Goal: Task Accomplishment & Management: Use online tool/utility

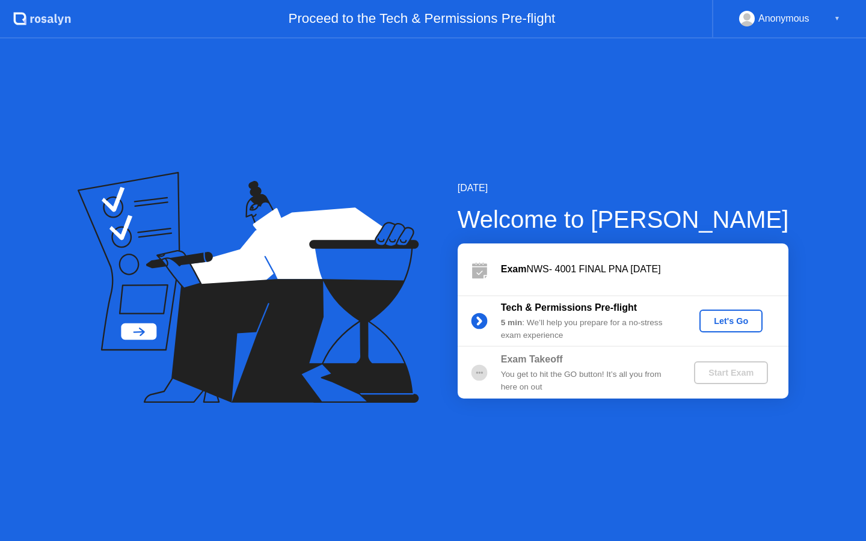
click at [720, 312] on button "Let's Go" at bounding box center [730, 321] width 63 height 23
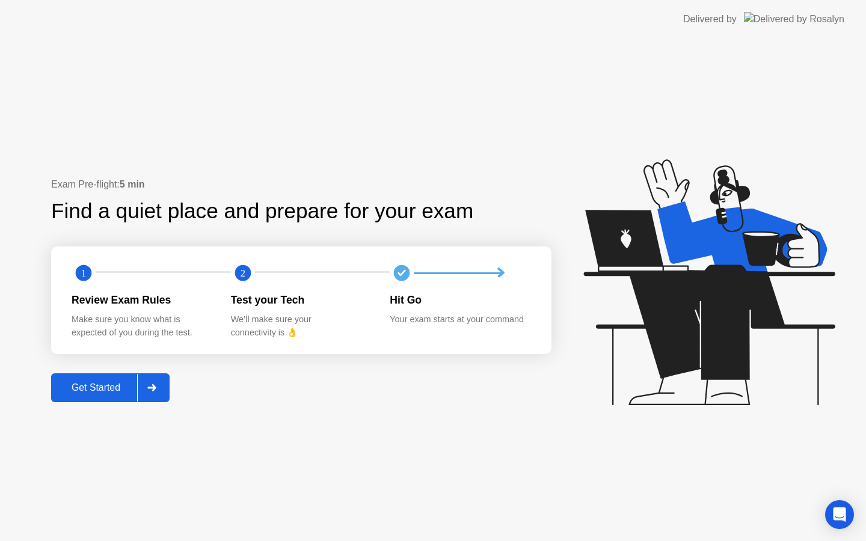
click at [151, 387] on icon at bounding box center [151, 387] width 8 height 7
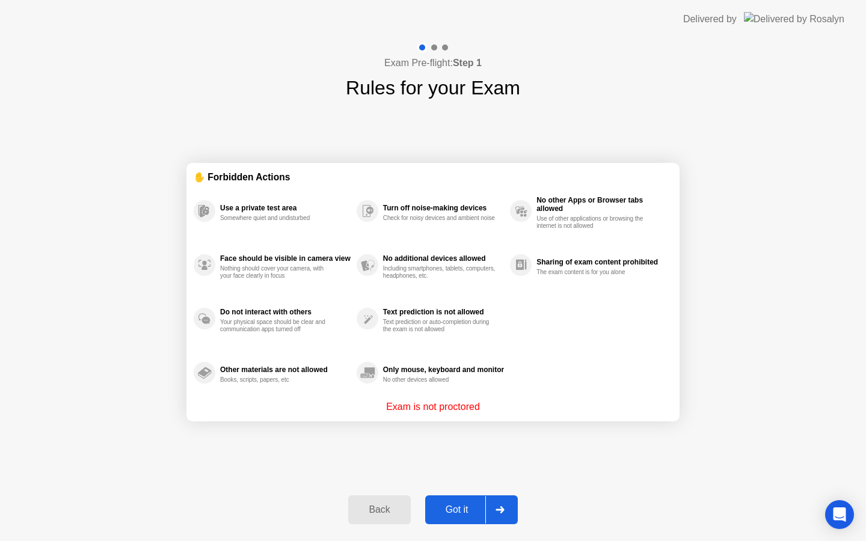
click at [495, 515] on div at bounding box center [499, 510] width 29 height 28
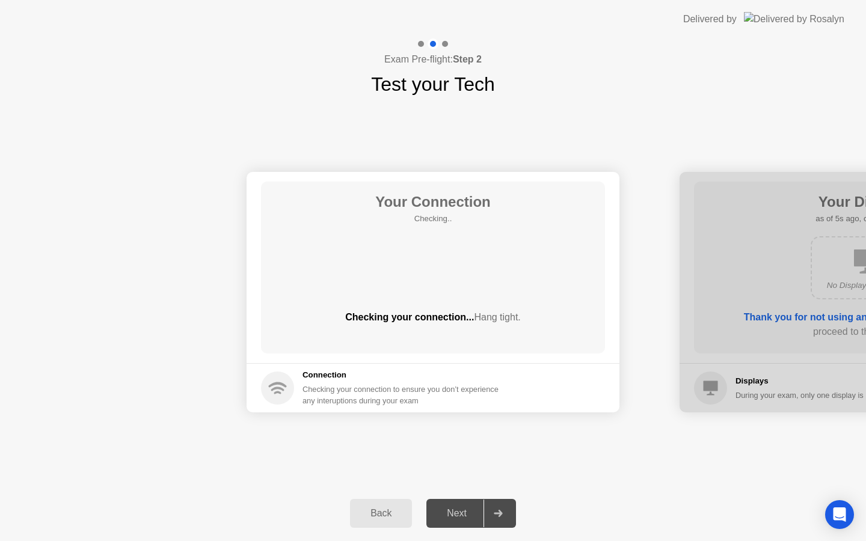
click at [456, 512] on div "Next" at bounding box center [457, 513] width 54 height 11
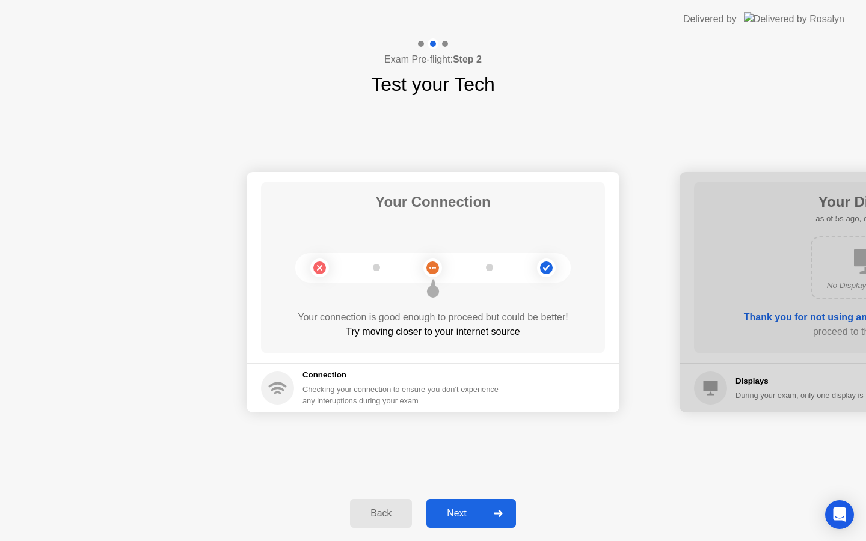
click at [465, 515] on div "Next" at bounding box center [457, 513] width 54 height 11
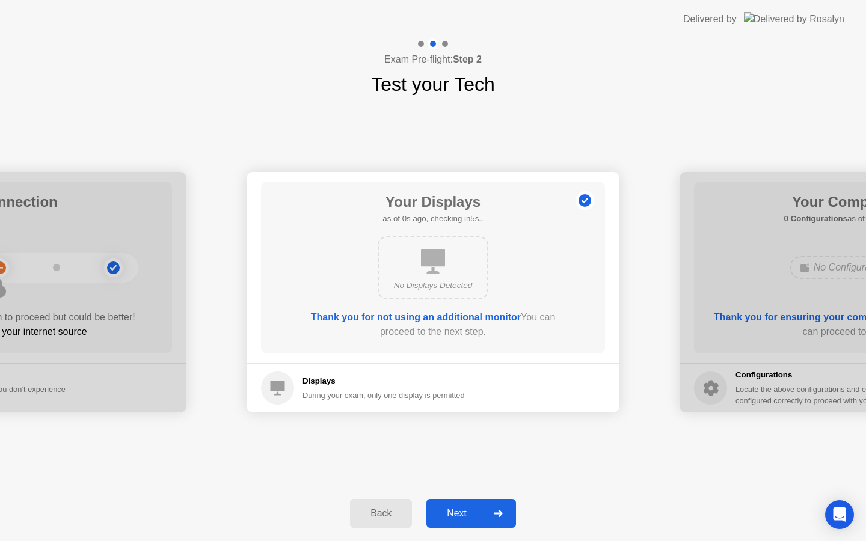
click at [462, 513] on div "Next" at bounding box center [457, 513] width 54 height 11
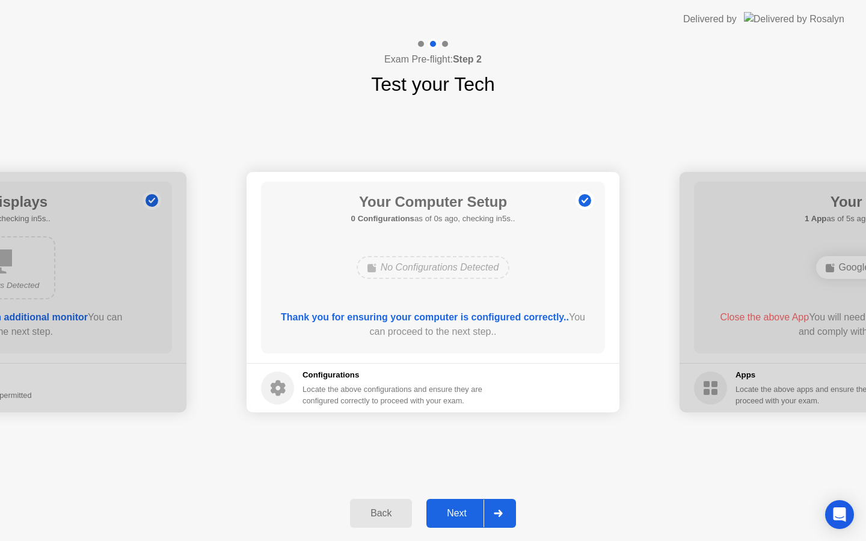
click at [462, 513] on div "Next" at bounding box center [457, 513] width 54 height 11
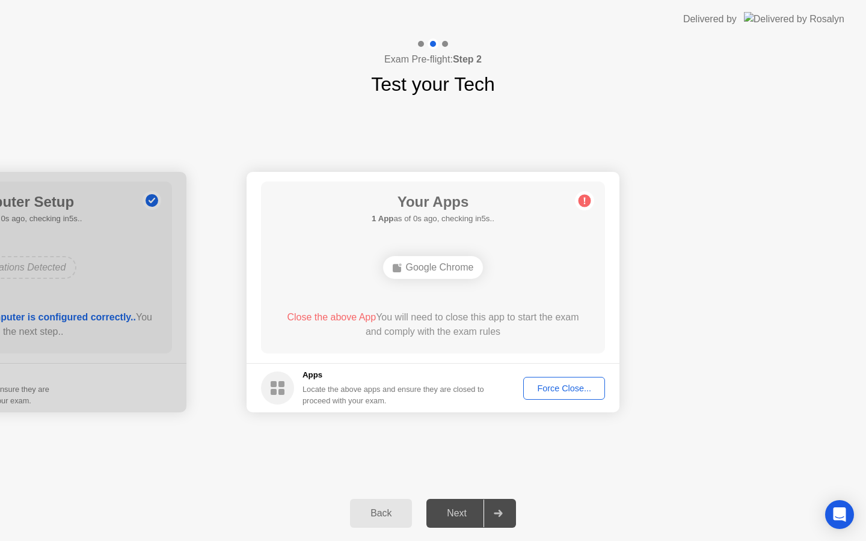
click at [462, 513] on div "Next" at bounding box center [457, 513] width 54 height 11
click at [548, 391] on div "Force Close..." at bounding box center [563, 389] width 73 height 10
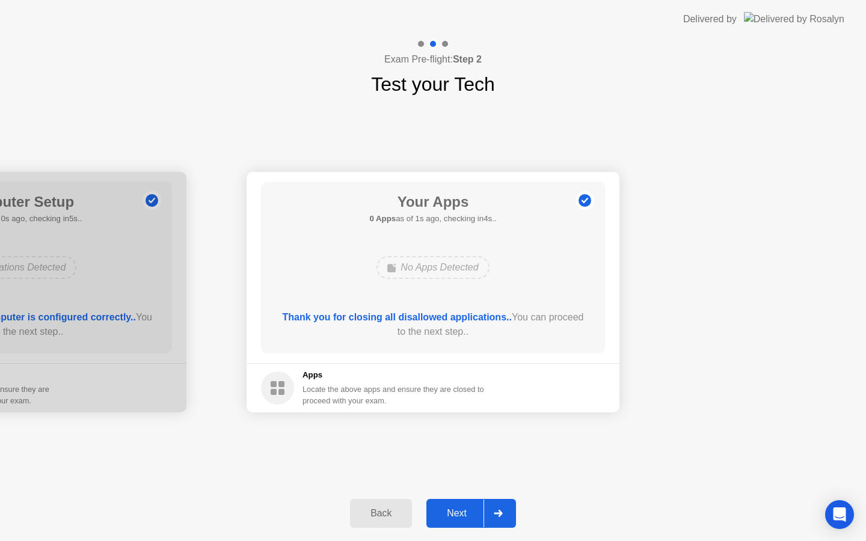
click at [456, 515] on div "Next" at bounding box center [457, 513] width 54 height 11
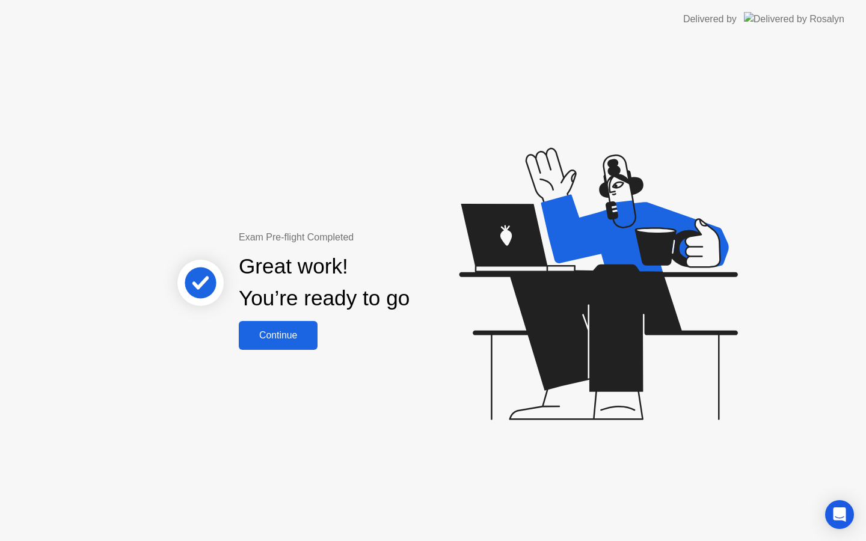
click at [279, 332] on div "Continue" at bounding box center [278, 335] width 72 height 11
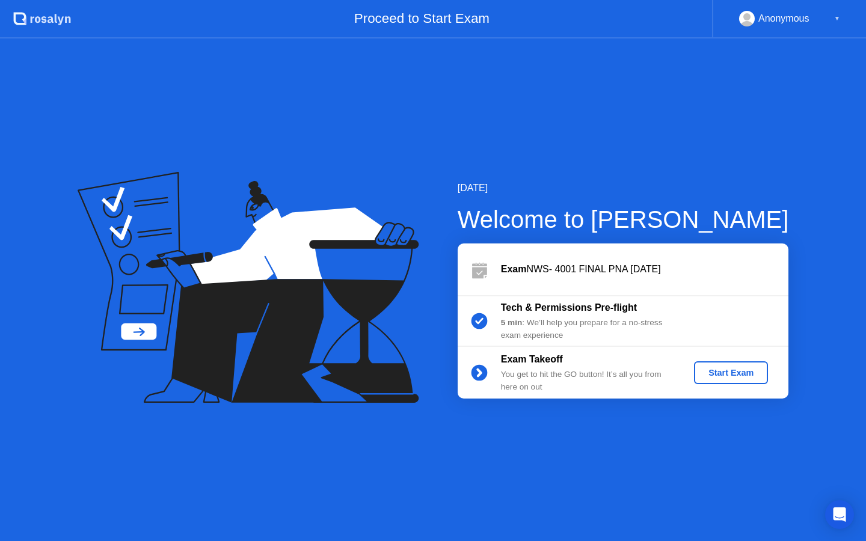
click at [711, 378] on div "Start Exam" at bounding box center [731, 373] width 64 height 10
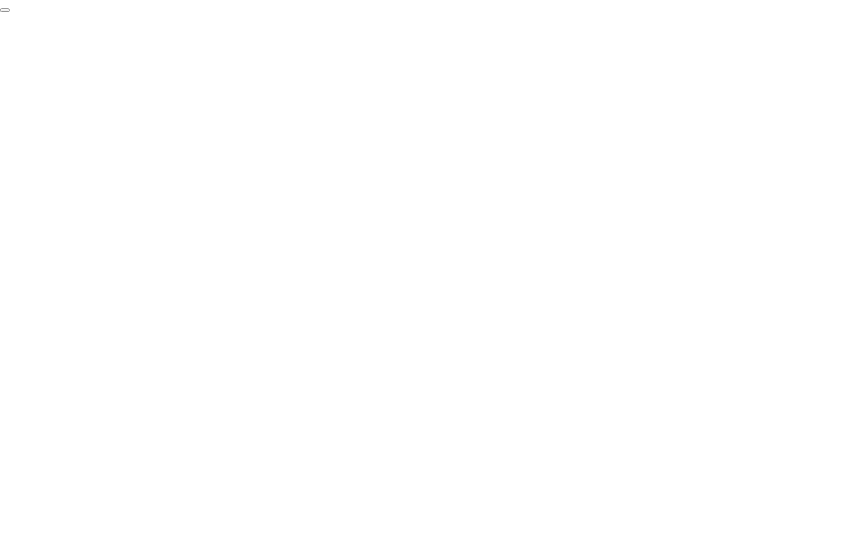
click at [10, 12] on button "End Proctoring Session" at bounding box center [5, 10] width 10 height 4
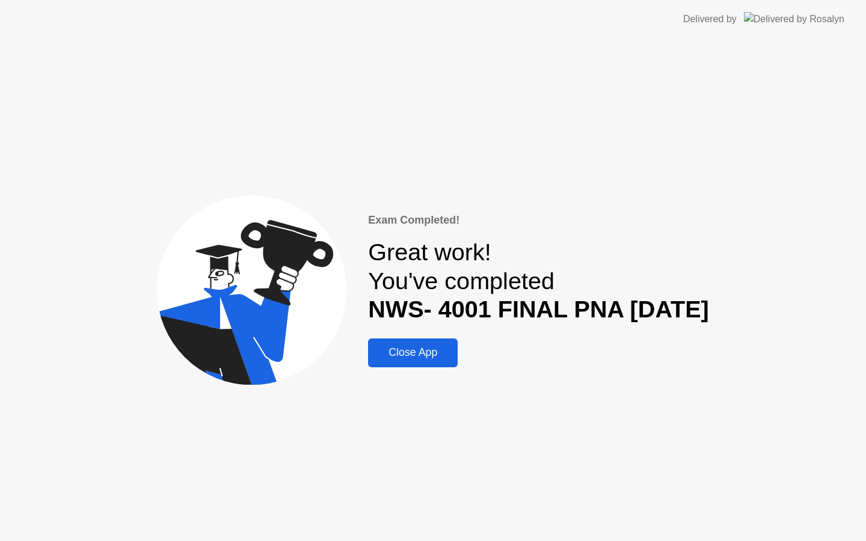
click at [393, 359] on div "Close App" at bounding box center [413, 352] width 82 height 13
